Goal: Information Seeking & Learning: Stay updated

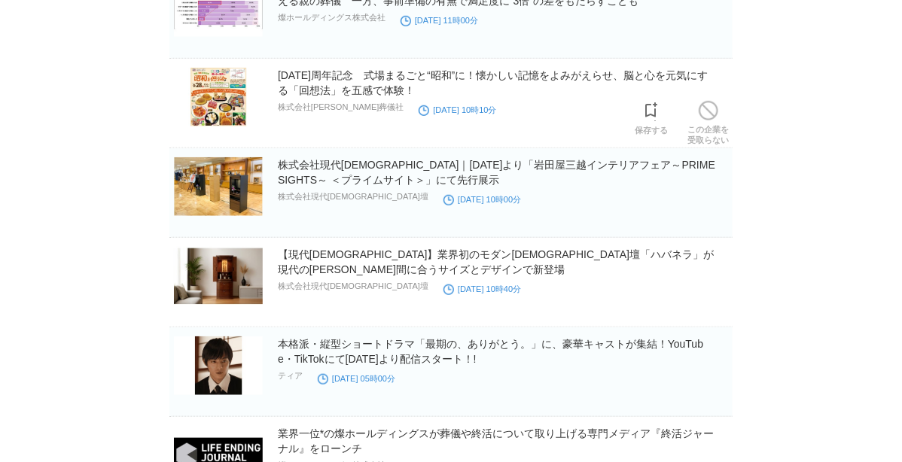
scroll to position [361, 0]
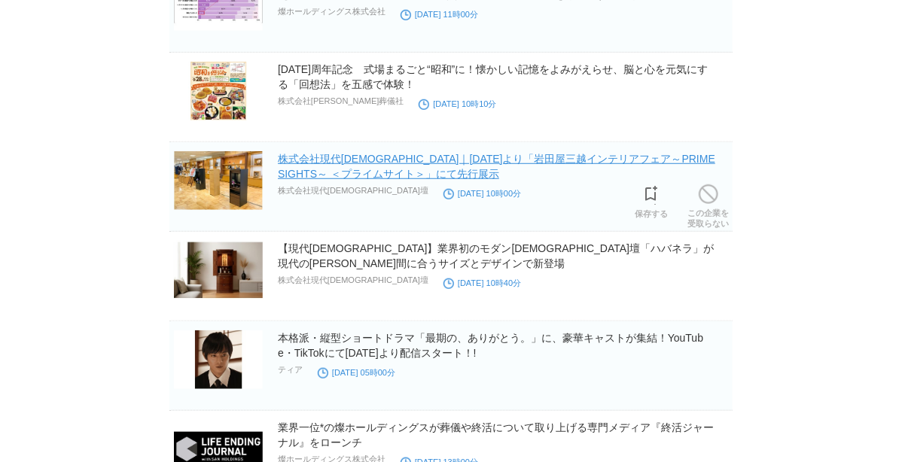
click at [379, 175] on link "株式会社現代[DEMOGRAPHIC_DATA]｜[DATE]より「岩田屋三越インテリアフェア～PRIME SIGHTS～ ＜プライムサイト＞」にて先行展示" at bounding box center [496, 166] width 437 height 27
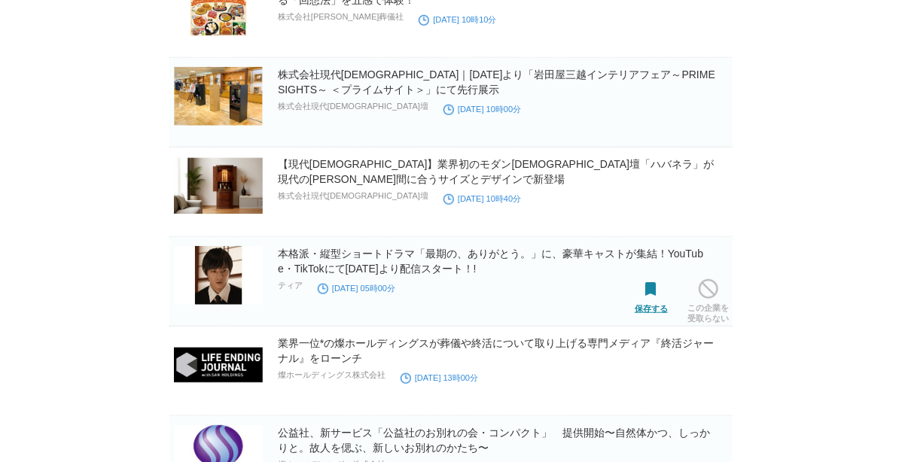
scroll to position [422, 0]
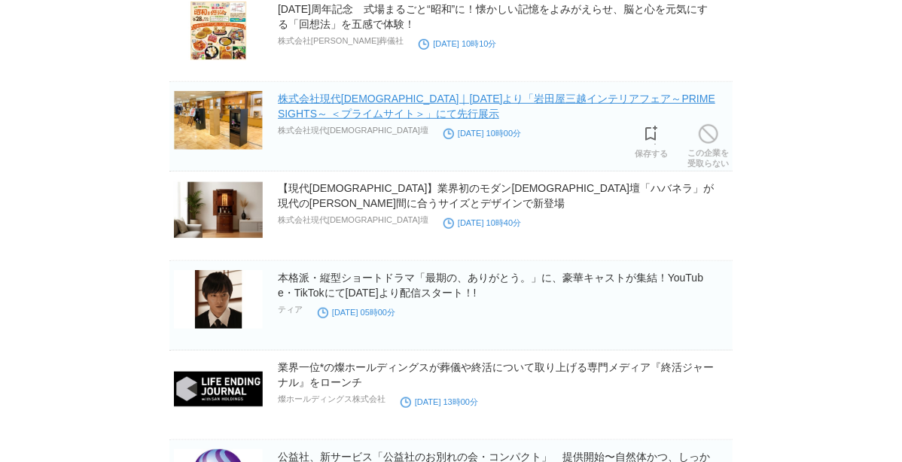
click at [519, 99] on link "株式会社現代[DEMOGRAPHIC_DATA]｜[DATE]より「岩田屋三越インテリアフェア～PRIME SIGHTS～ ＜プライムサイト＞」にて先行展示" at bounding box center [496, 106] width 437 height 27
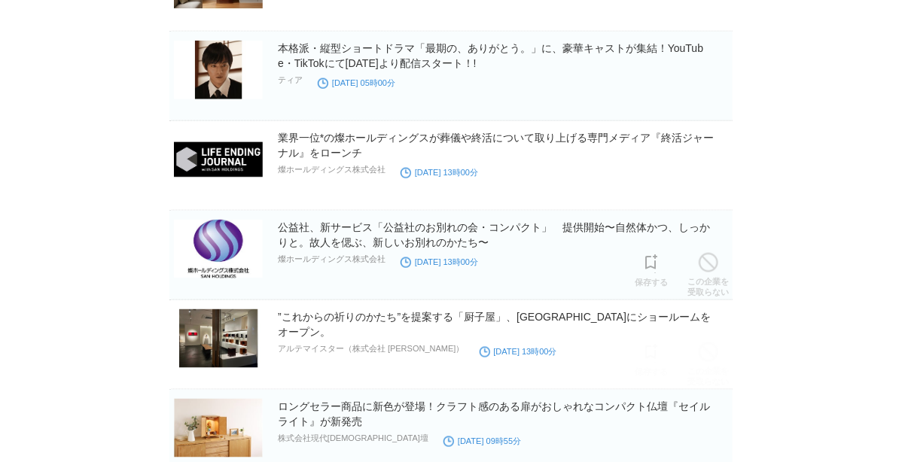
scroll to position [662, 0]
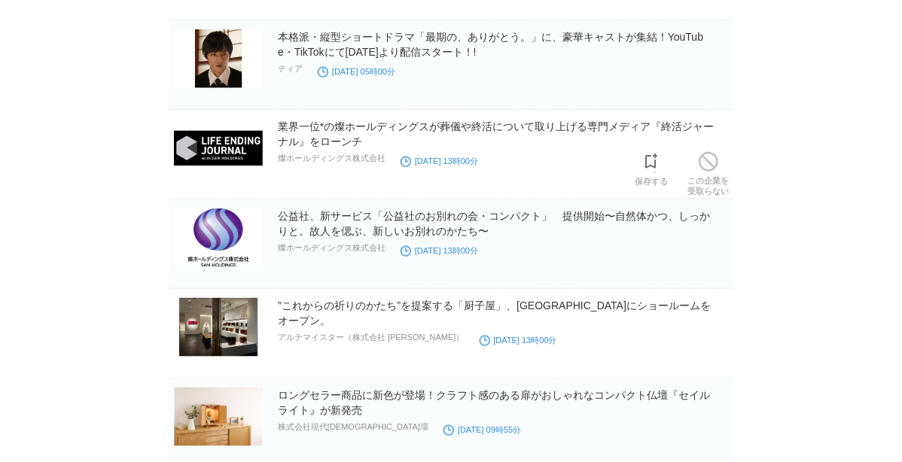
click at [335, 136] on h2 "業界一位*の燦ホールディングスが葬儀や終活について取り上げる専門メディア『終活ジャーナル』をローンチ" at bounding box center [504, 134] width 452 height 30
click at [343, 123] on link "業界一位*の燦ホールディングスが葬儀や終活について取り上げる専門メディア『終活ジャーナル』をローンチ" at bounding box center [496, 133] width 436 height 27
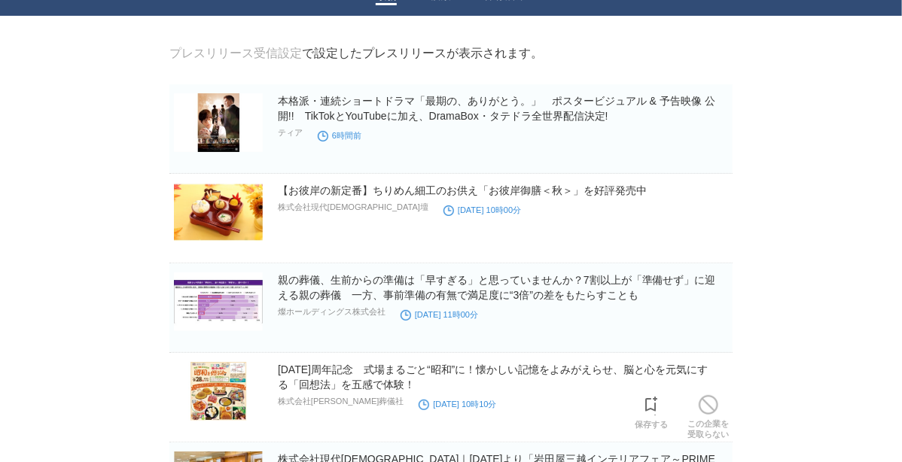
scroll to position [0, 0]
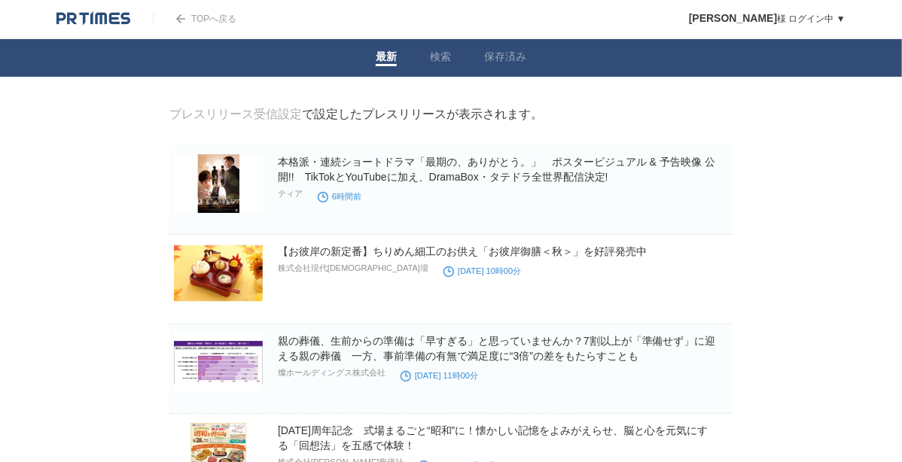
click at [191, 20] on link "TOPへ戻る" at bounding box center [195, 19] width 84 height 11
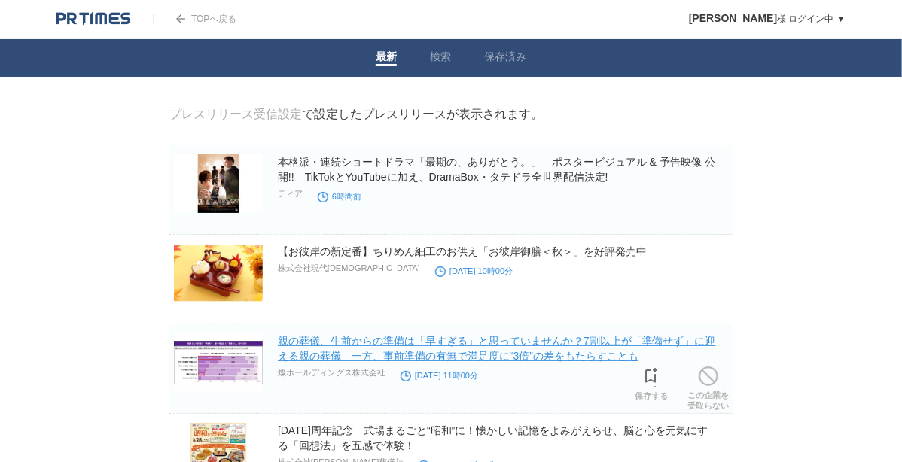
click at [383, 355] on link "親の葬儀、生前からの準備は「早すぎる」と思っていませんか？7割以上が「準備せず」に迎える親の葬儀　一方、事前準備の有無で満足度に“3倍”の差をもたらすことも" at bounding box center [497, 348] width 438 height 27
